Goal: Task Accomplishment & Management: Manage account settings

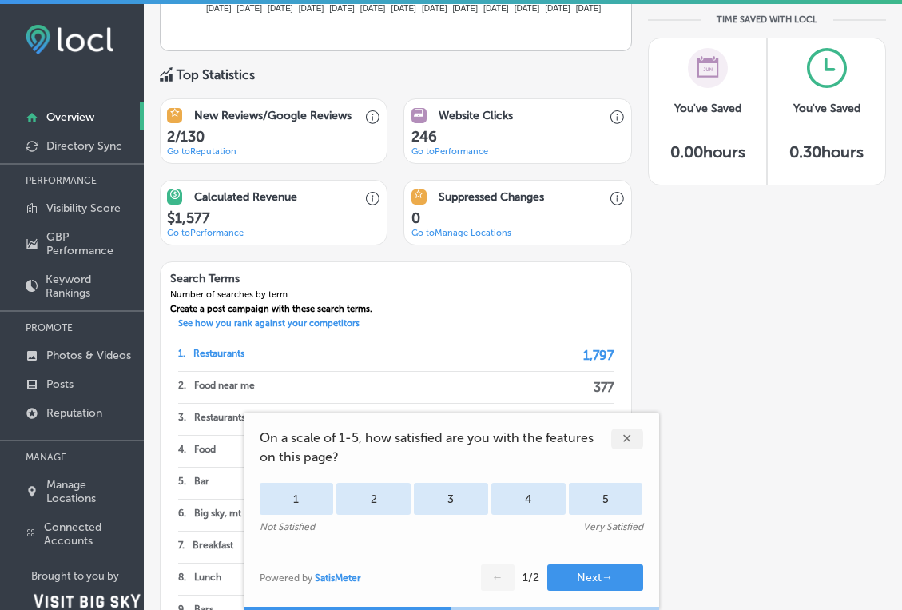
scroll to position [1020, 0]
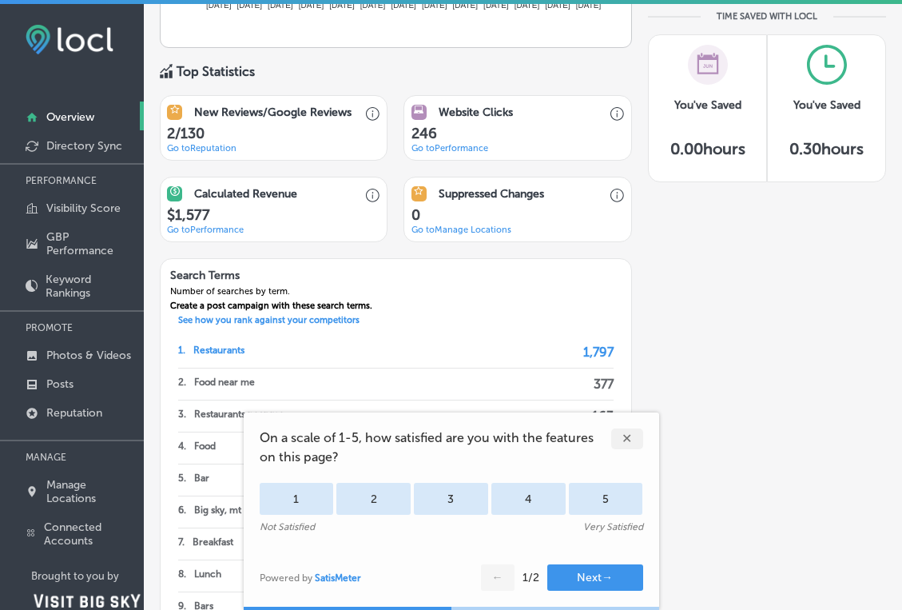
click at [189, 147] on link "Go to Reputation" at bounding box center [202, 148] width 70 height 10
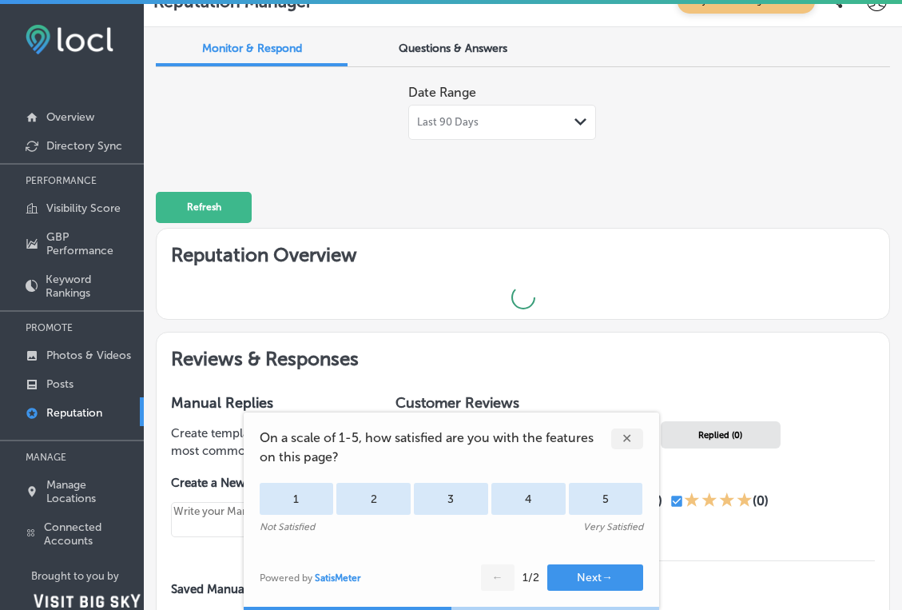
type textarea "x"
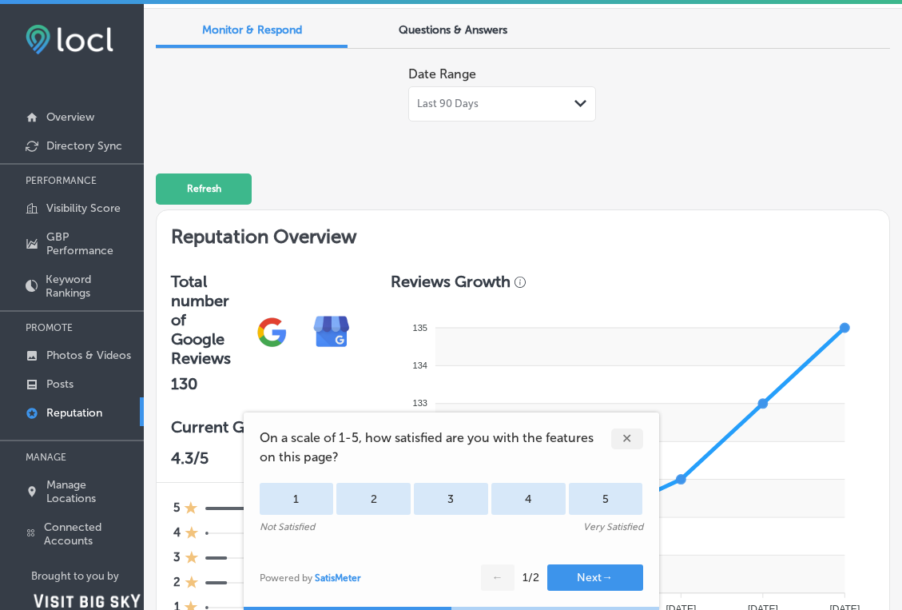
scroll to position [46, 0]
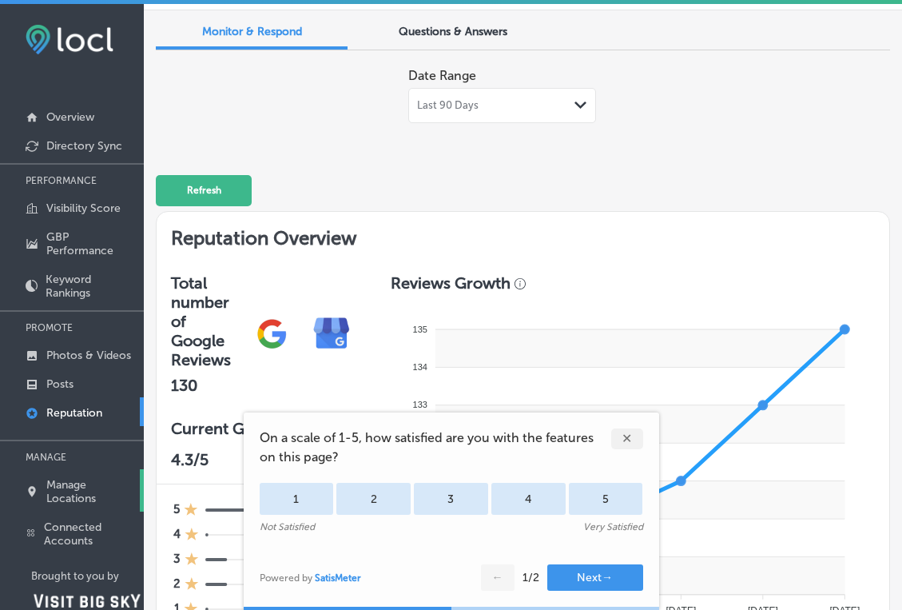
click at [54, 489] on p "Manage Locations" at bounding box center [90, 491] width 89 height 27
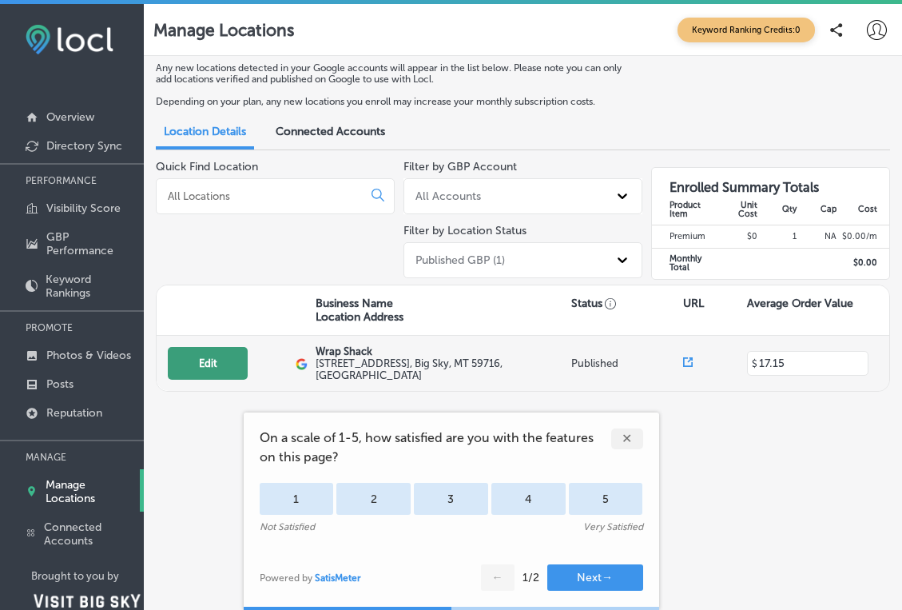
click at [216, 364] on button "Edit" at bounding box center [208, 363] width 80 height 33
select select "US"
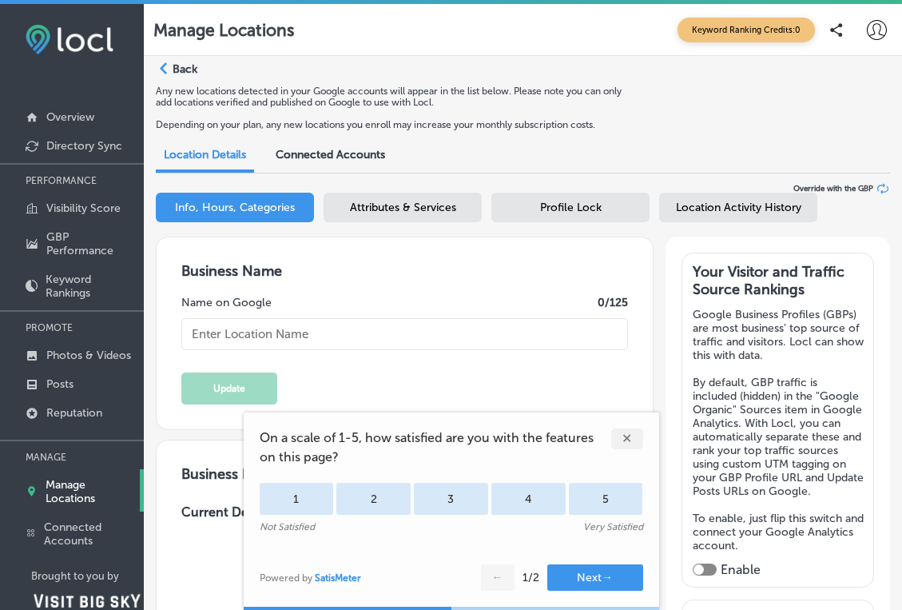
type input "Wrap Shack"
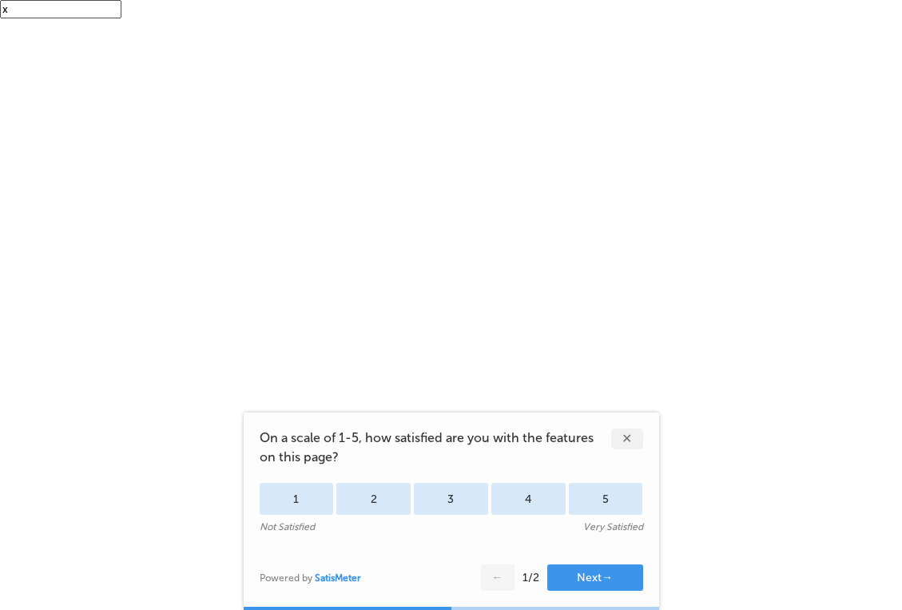
click at [630, 439] on div "✕" at bounding box center [627, 438] width 32 height 21
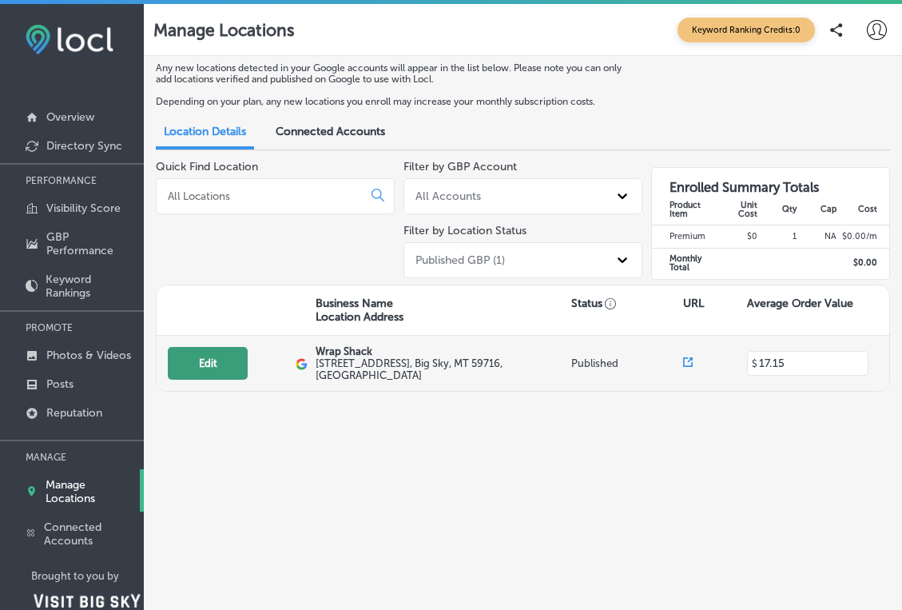
click at [234, 366] on button "Edit" at bounding box center [208, 363] width 80 height 33
select select "US"
click at [215, 366] on button "Edit" at bounding box center [208, 363] width 80 height 33
select select "US"
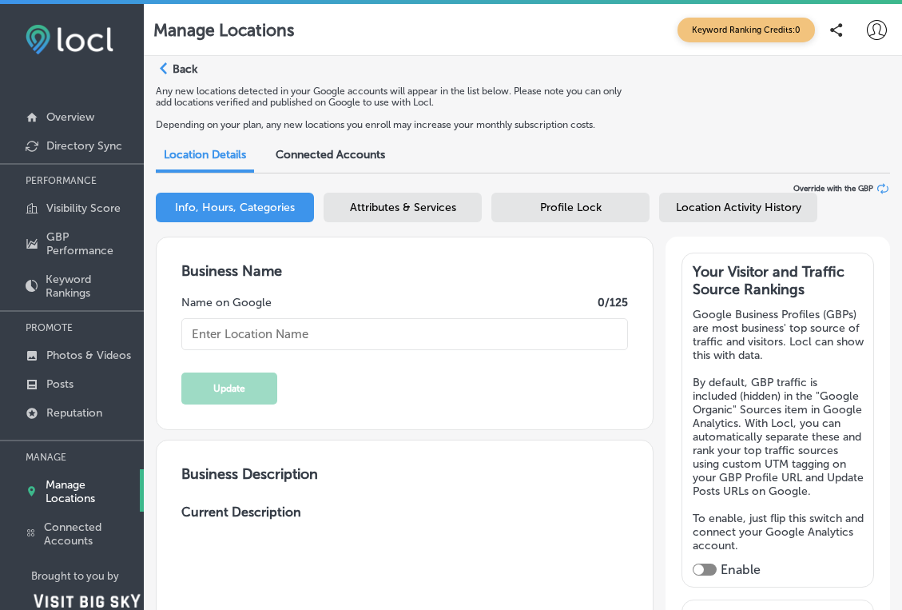
type input "Wrap Shack"
